Goal: Task Accomplishment & Management: Complete application form

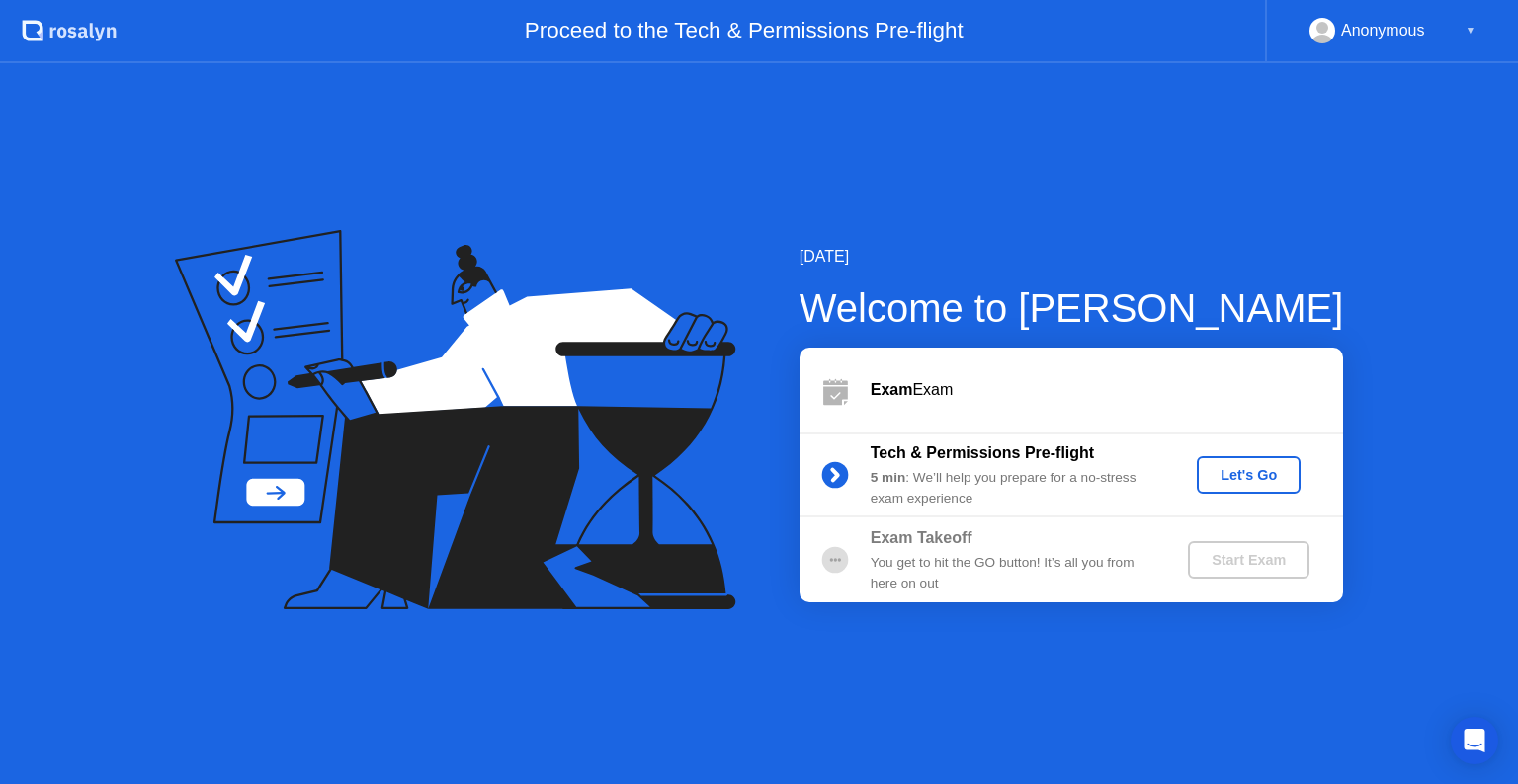
click at [1252, 460] on button "Let's Go" at bounding box center [1248, 476] width 104 height 38
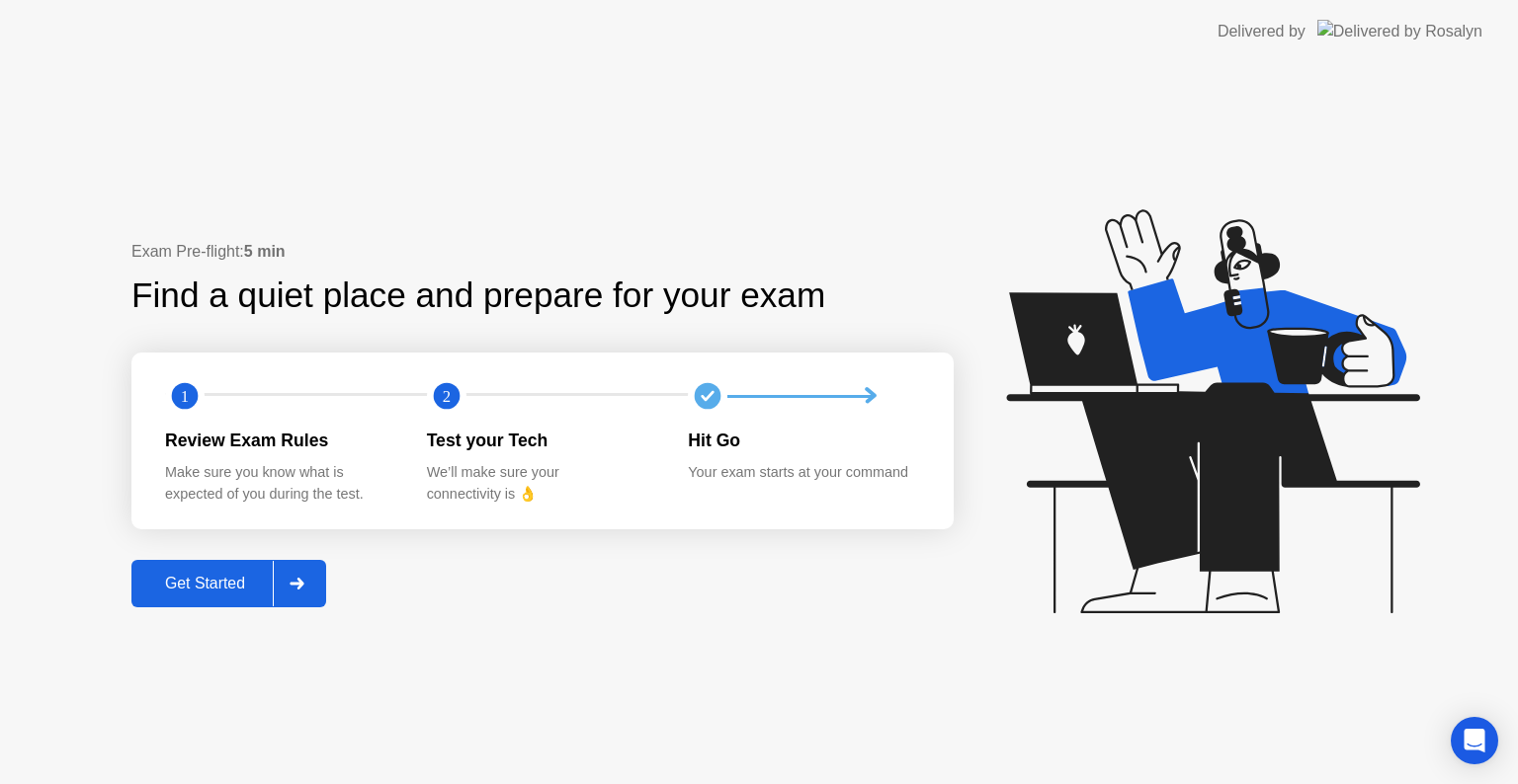
click at [244, 597] on button "Get Started" at bounding box center [229, 584] width 195 height 48
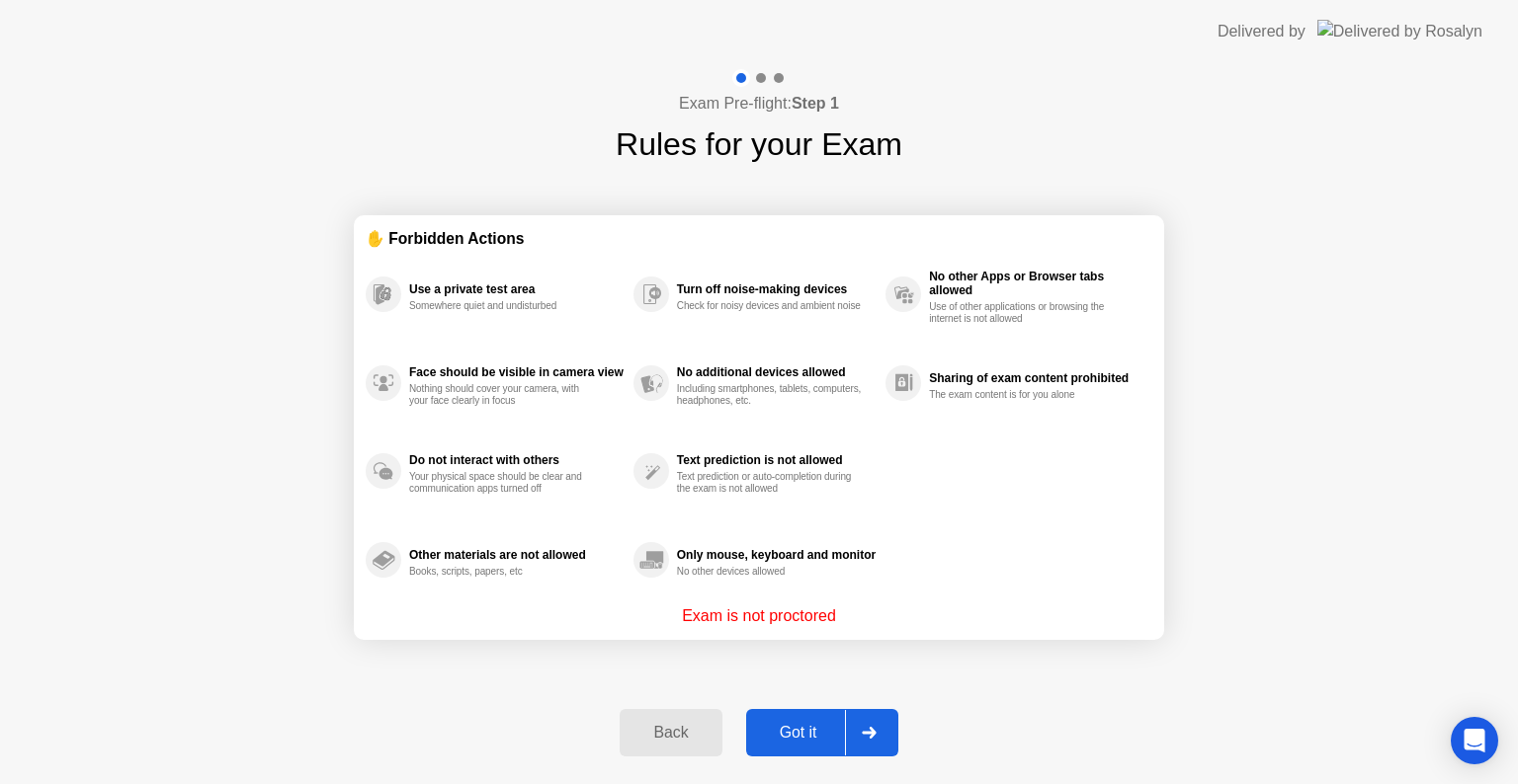
click at [822, 745] on button "Got it" at bounding box center [822, 733] width 152 height 48
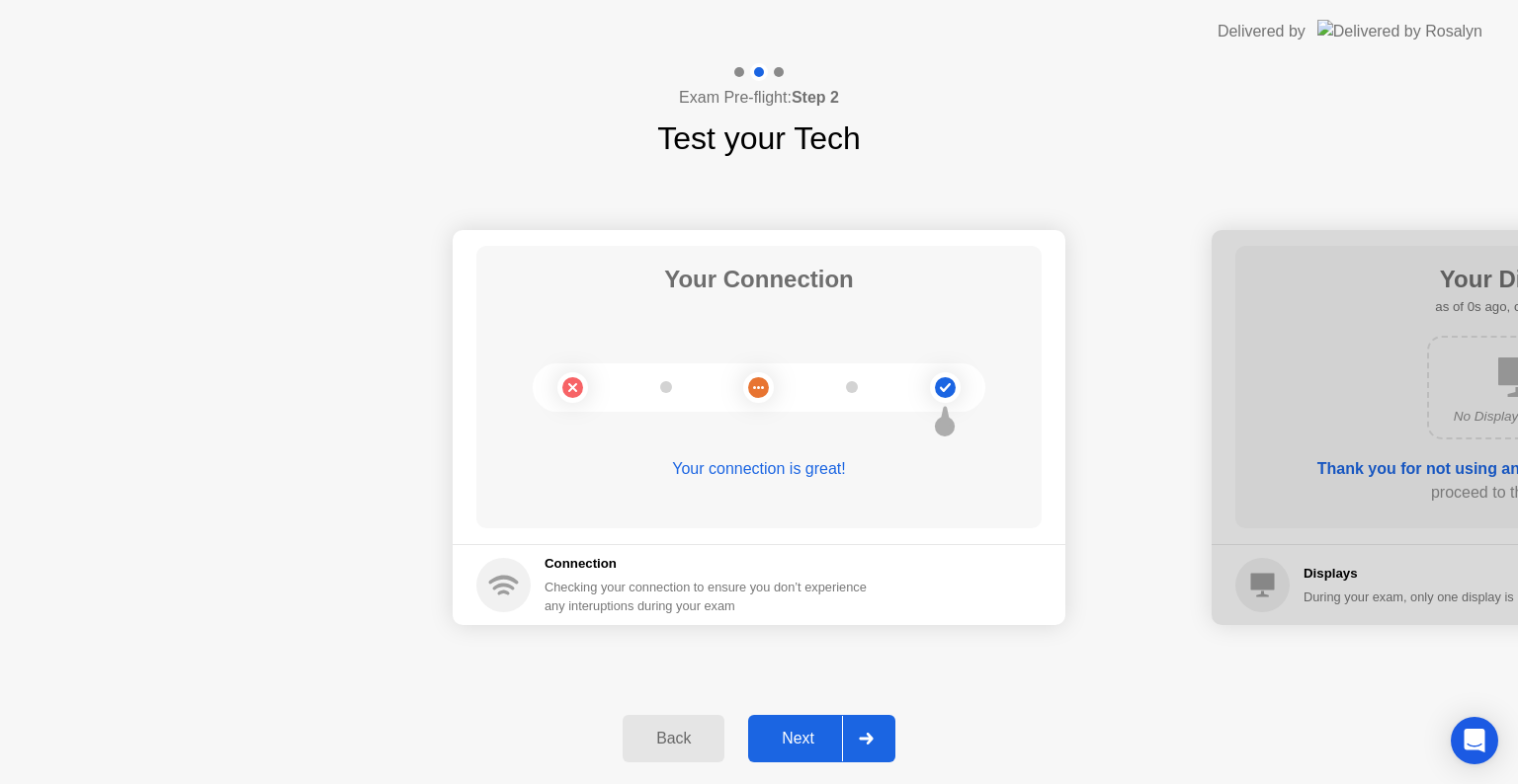
click at [823, 732] on div "Next" at bounding box center [798, 739] width 88 height 18
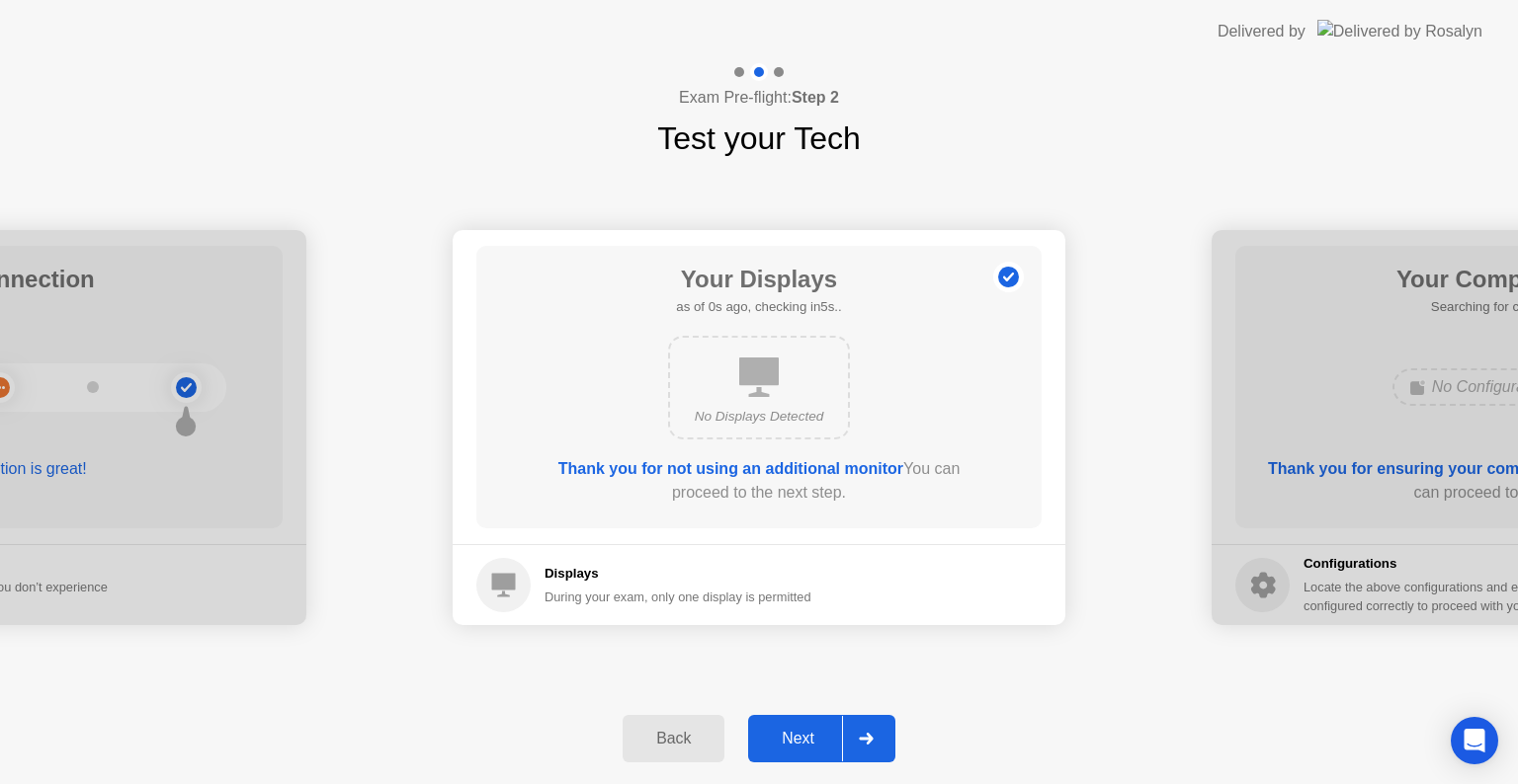
click at [823, 732] on div "Next" at bounding box center [798, 739] width 88 height 18
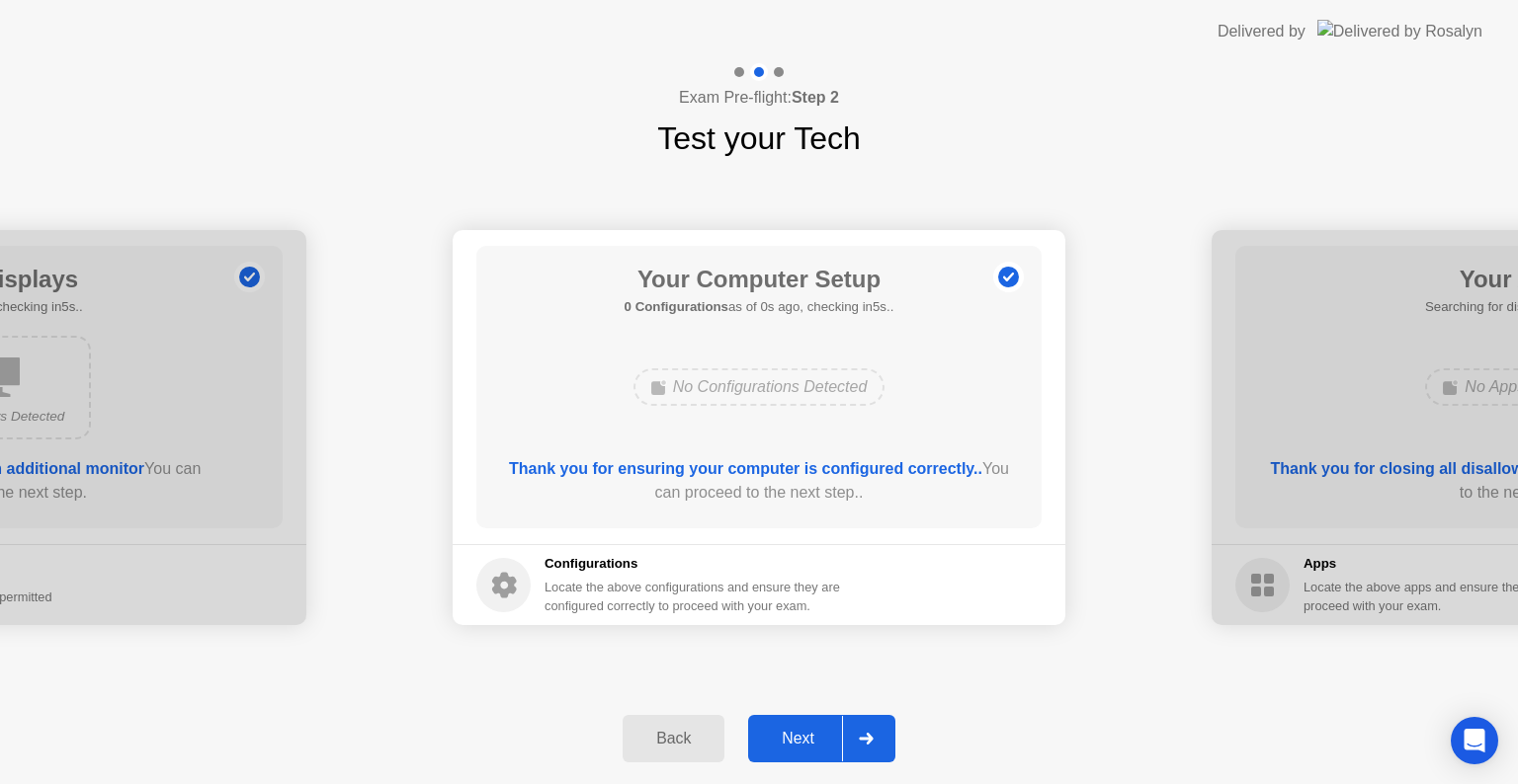
click at [823, 732] on div "Next" at bounding box center [798, 739] width 88 height 18
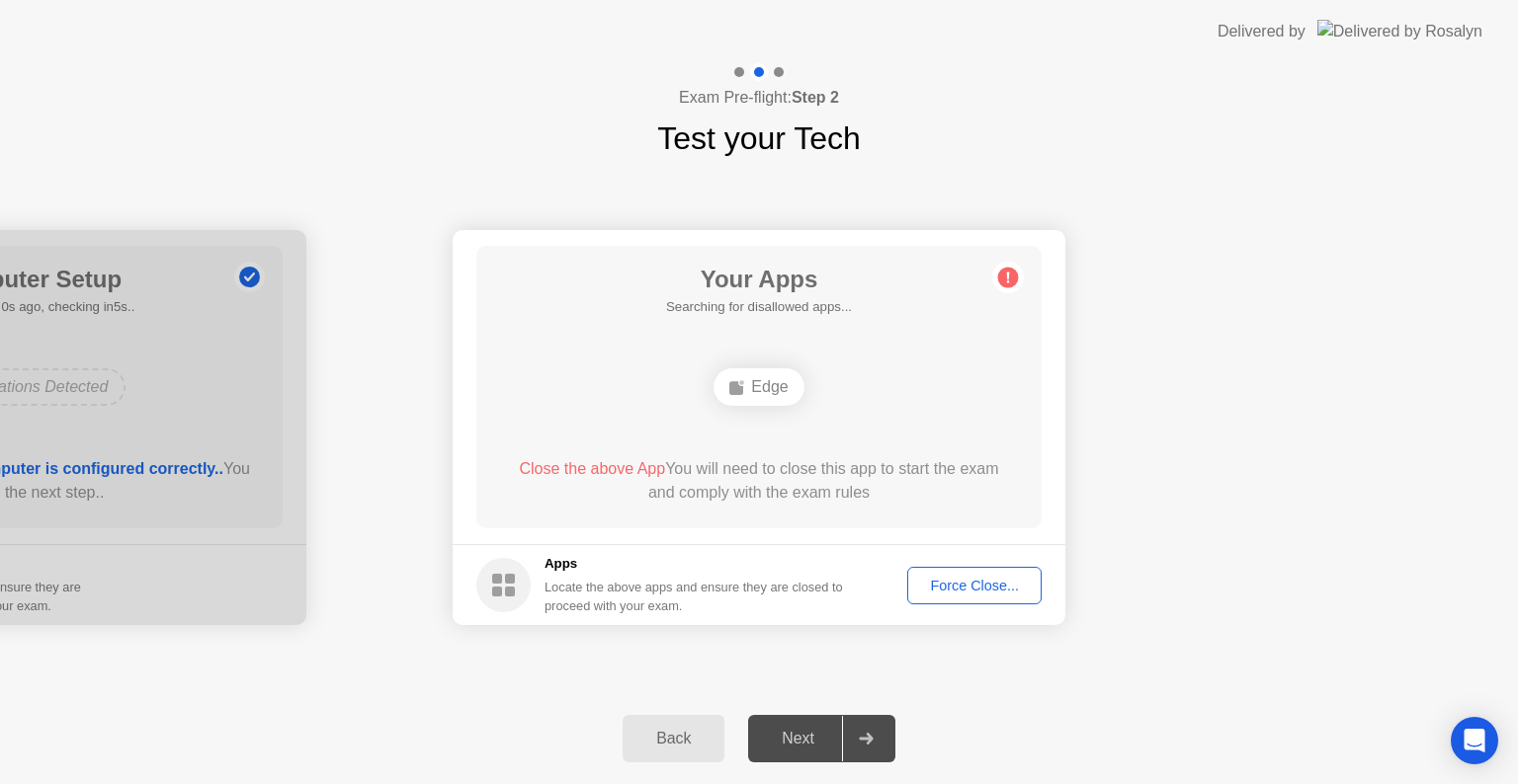
click at [1105, 691] on div "Your Connection Your connection is great! Connection Checking your connection t…" at bounding box center [759, 428] width 1518 height 531
click at [952, 578] on div "Force Close..." at bounding box center [975, 586] width 120 height 16
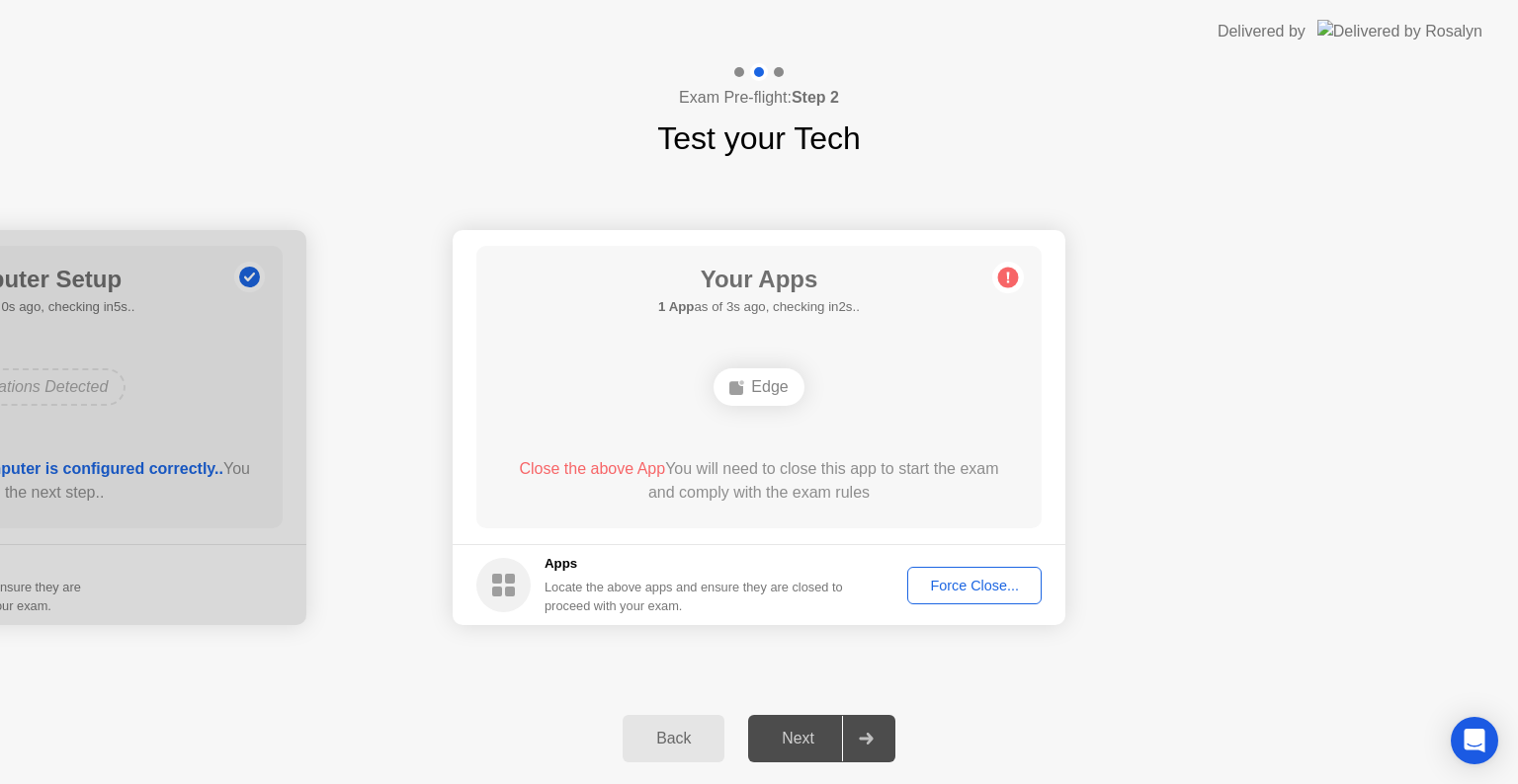
click at [1287, 667] on div "Your Connection Your connection is great! Connection Checking your connection t…" at bounding box center [759, 428] width 1518 height 531
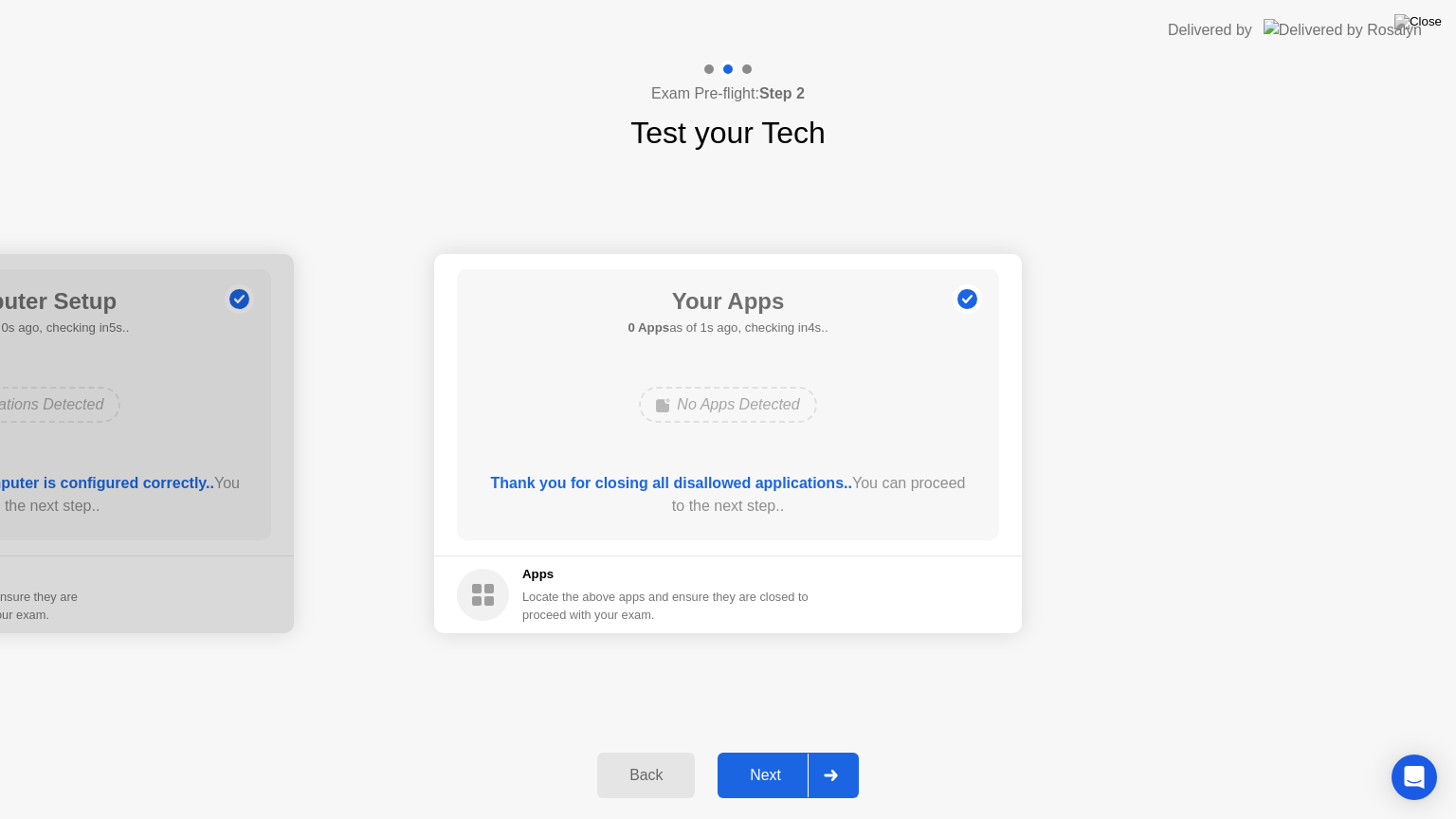
click at [795, 751] on div "Next" at bounding box center [766, 775] width 84 height 17
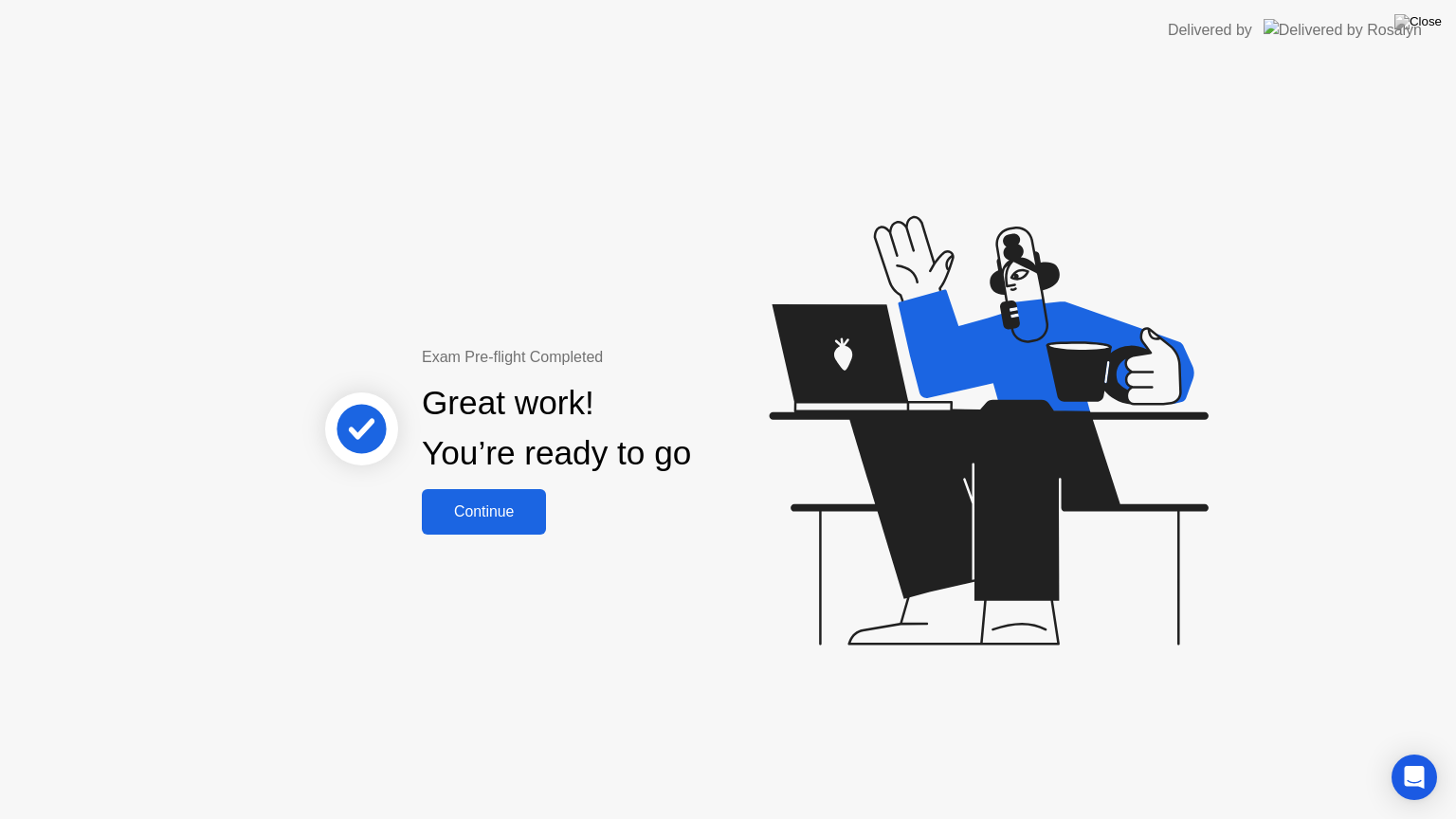
click at [475, 527] on button "Continue" at bounding box center [484, 512] width 124 height 46
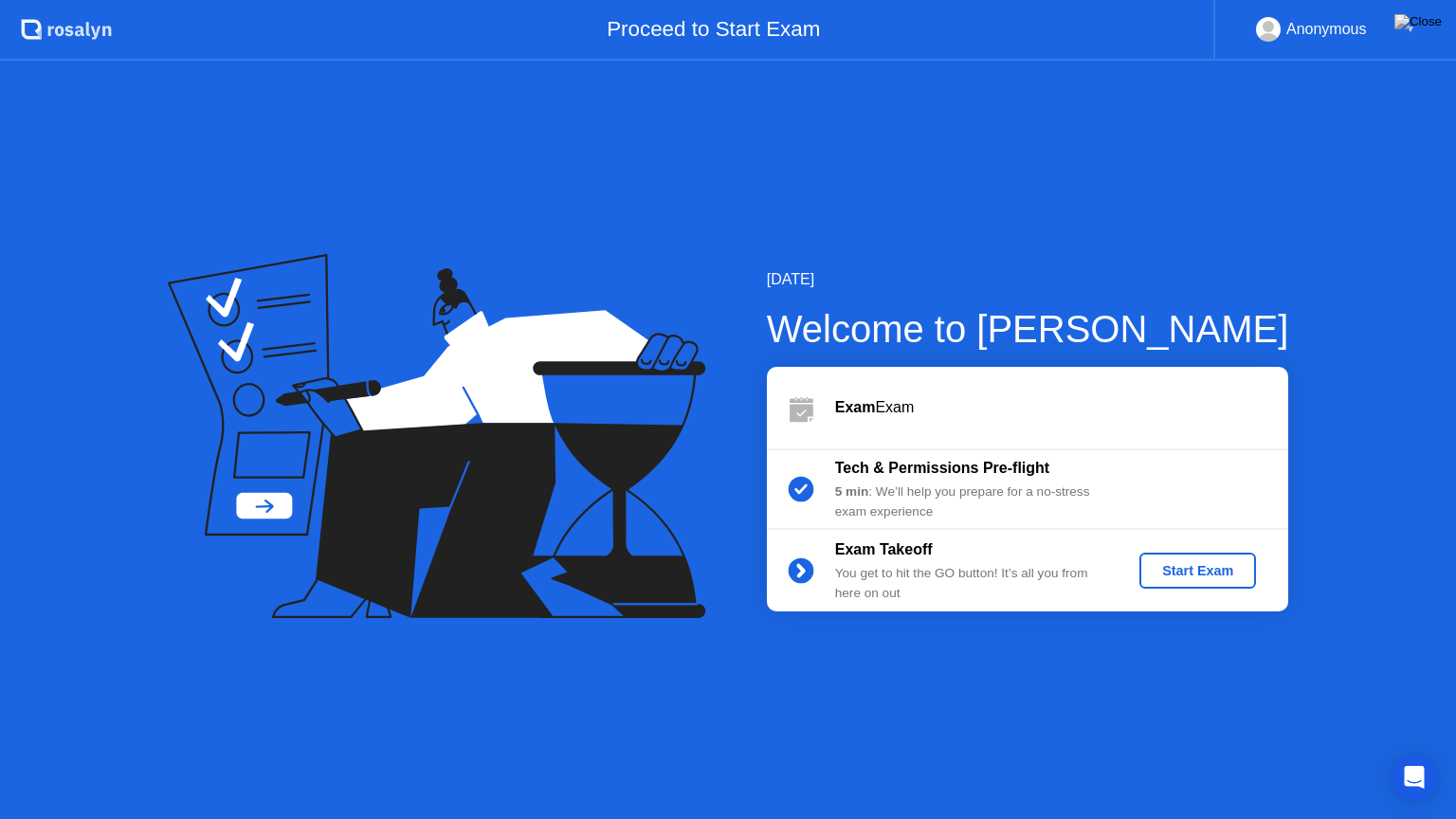
click at [1209, 578] on div "Start Exam" at bounding box center [1197, 571] width 101 height 15
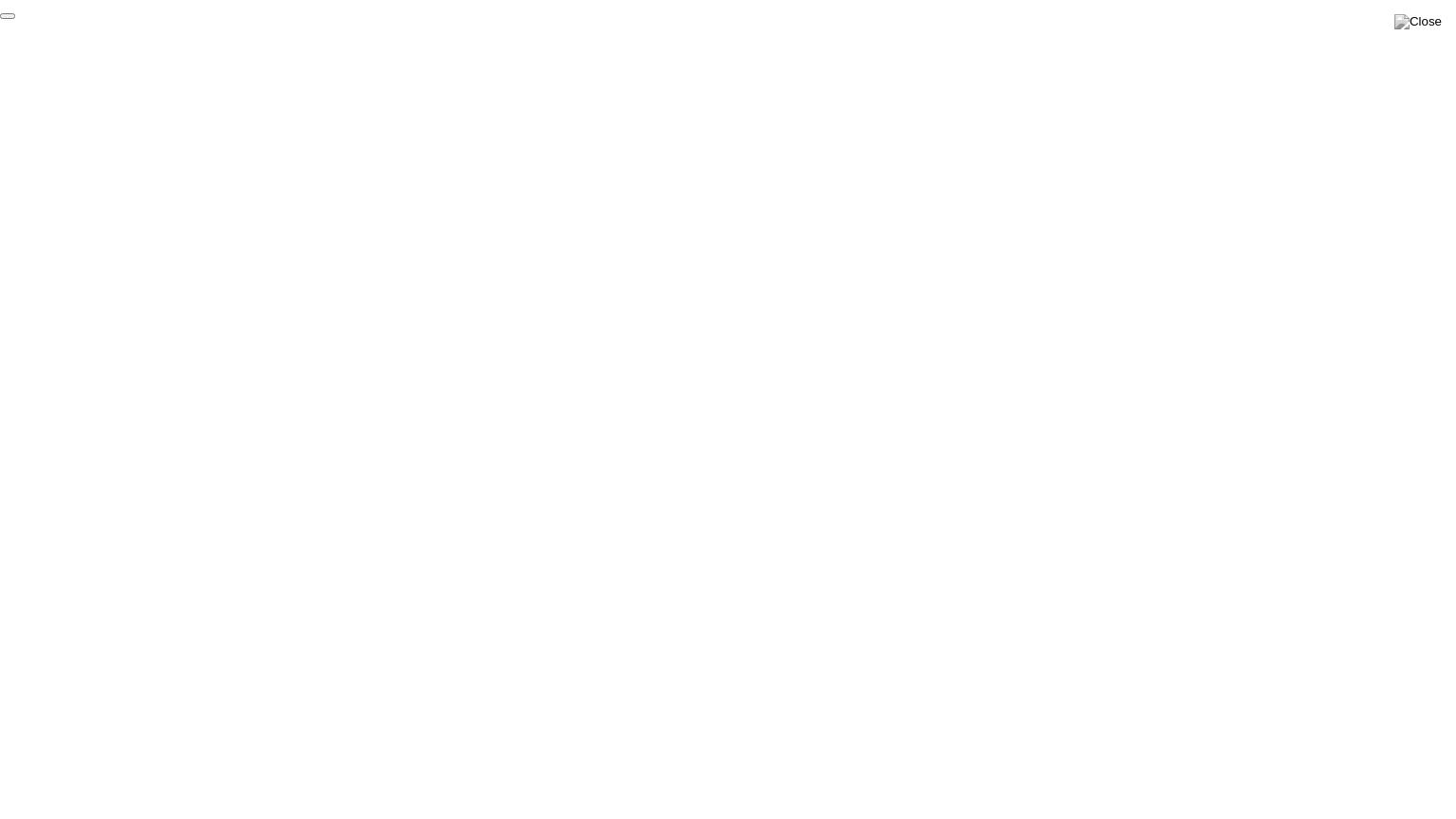
click at [15, 19] on button "End Proctoring Session" at bounding box center [8, 16] width 15 height 6
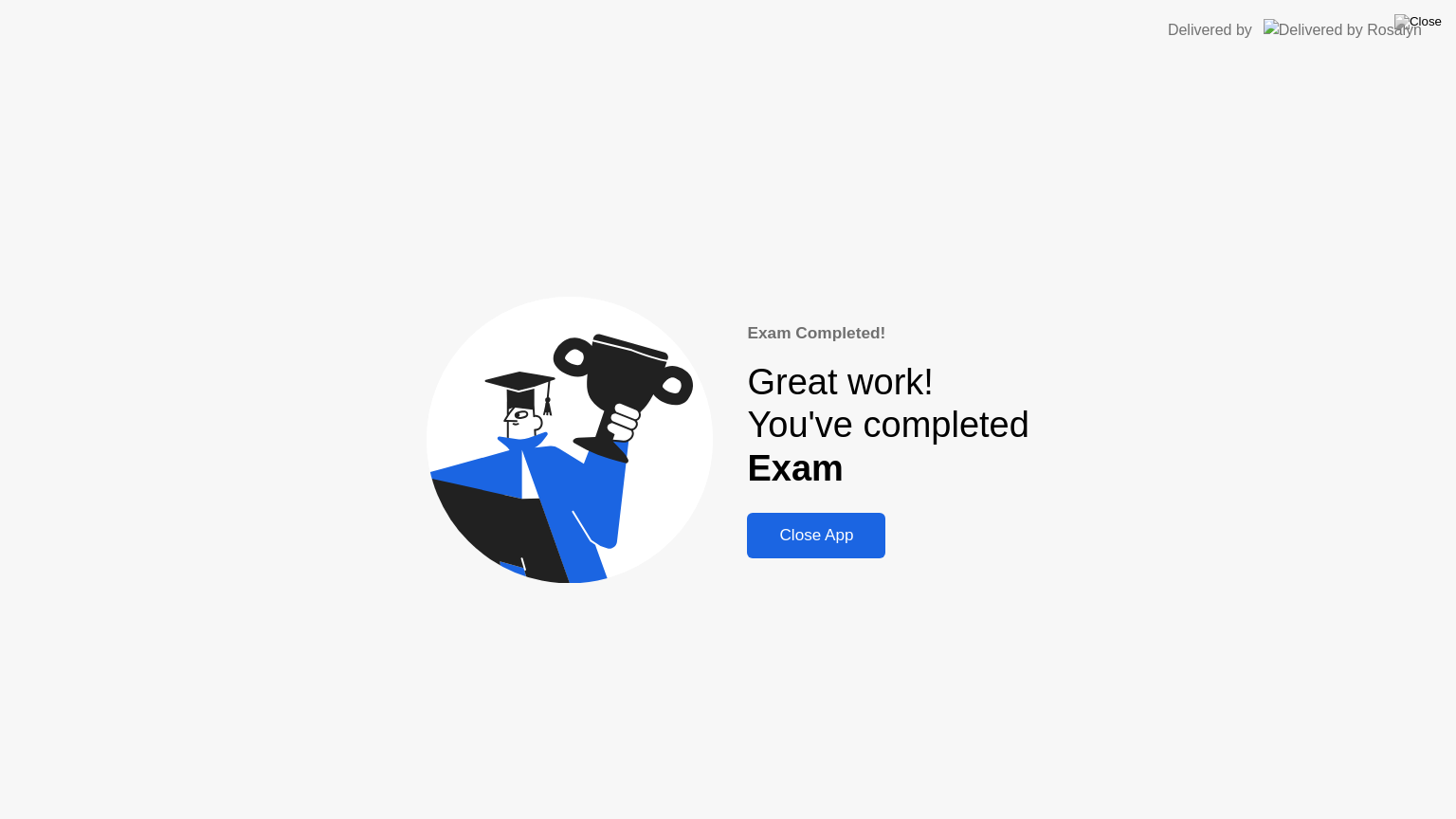
click at [812, 545] on div "Close App" at bounding box center [815, 536] width 127 height 19
